Goal: Task Accomplishment & Management: Manage account settings

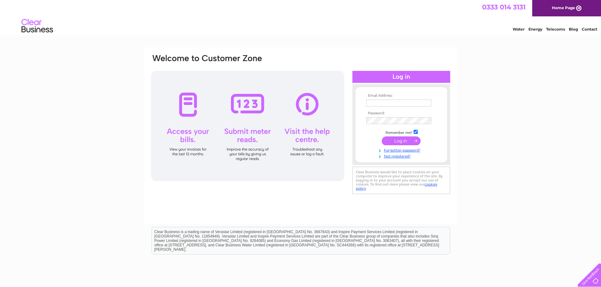
type input "[EMAIL_ADDRESS][DOMAIN_NAME]"
click at [396, 142] on input "submit" at bounding box center [401, 141] width 39 height 9
type input "sales@albatowing.co.uk"
click at [399, 140] on input "submit" at bounding box center [401, 141] width 39 height 9
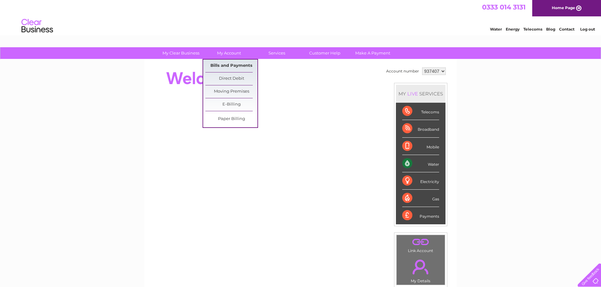
click at [223, 66] on link "Bills and Payments" at bounding box center [231, 66] width 52 height 13
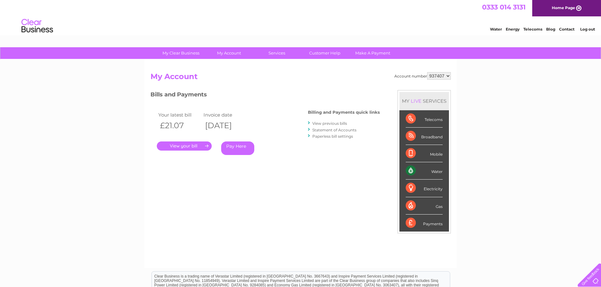
click at [192, 145] on link "." at bounding box center [184, 146] width 55 height 9
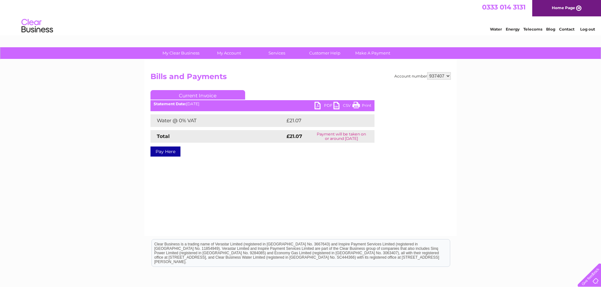
click at [165, 151] on link "Pay Here" at bounding box center [165, 152] width 30 height 10
click at [323, 107] on link "PDF" at bounding box center [324, 106] width 19 height 9
